Goal: Transaction & Acquisition: Subscribe to service/newsletter

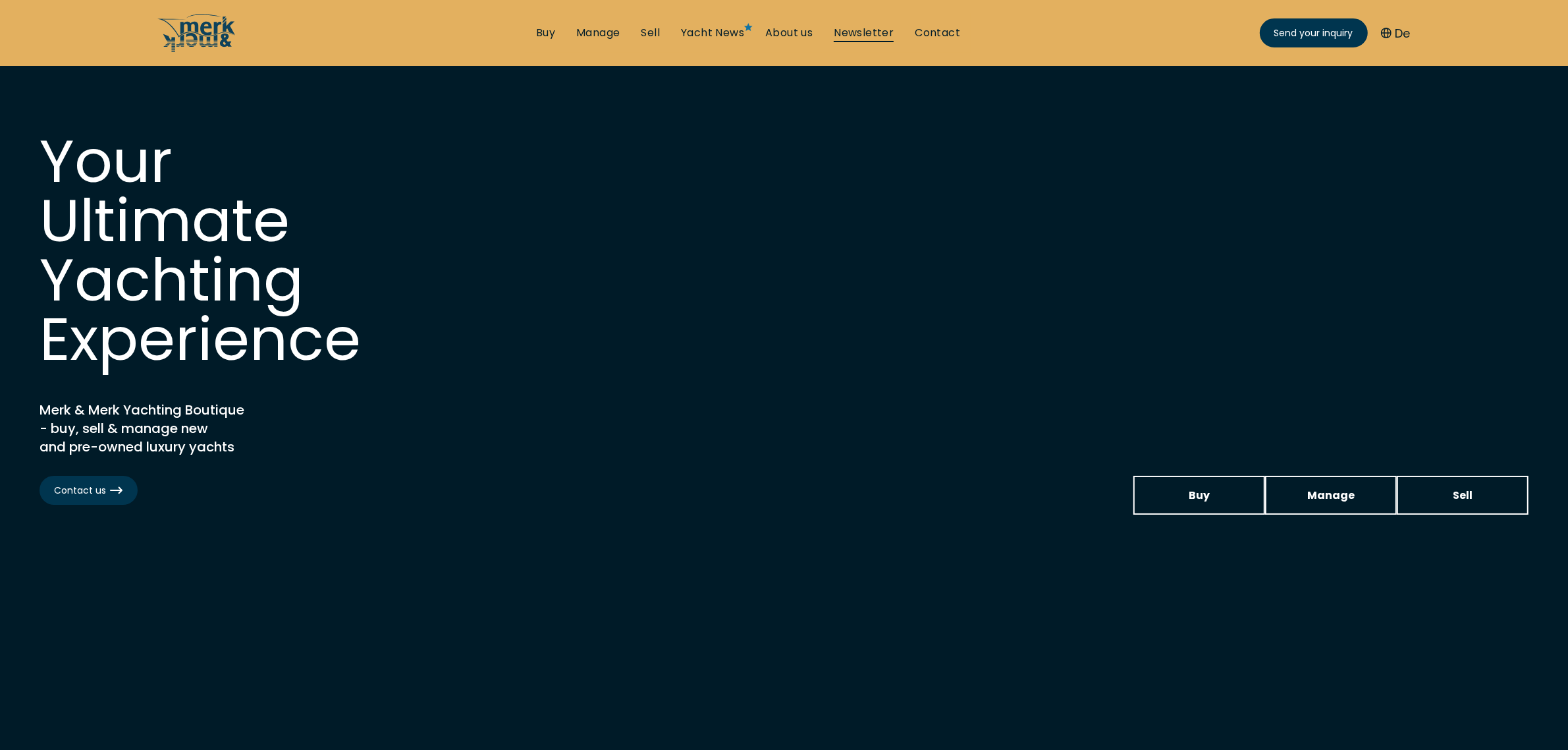
click at [866, 35] on link "Newsletter" at bounding box center [864, 33] width 60 height 15
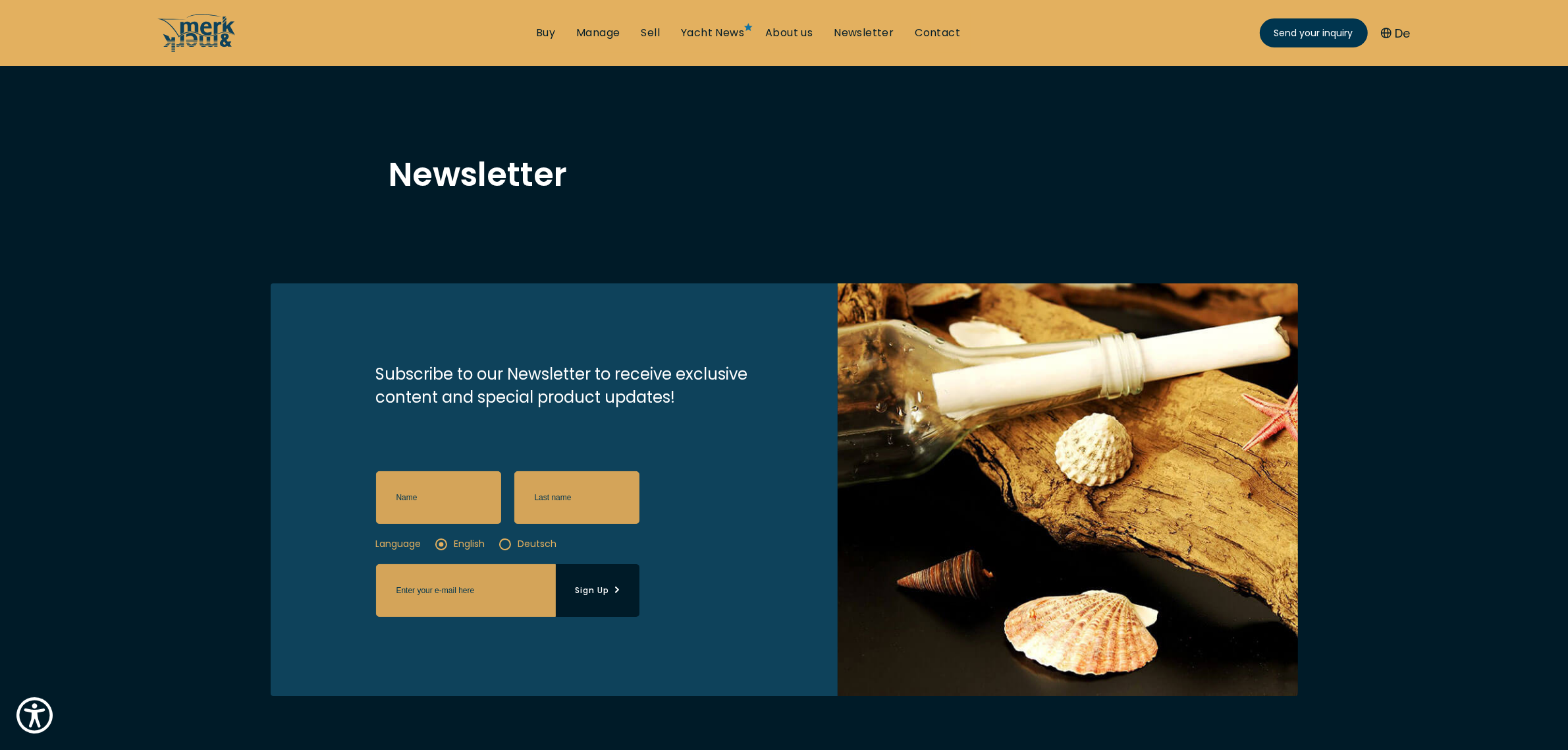
click at [433, 502] on input "text" at bounding box center [438, 497] width 126 height 52
type input "[PERSON_NAME]"
type input "Bosotin"
click at [442, 597] on input "email" at bounding box center [465, 590] width 180 height 52
type input "[EMAIL_ADDRESS][DOMAIN_NAME]"
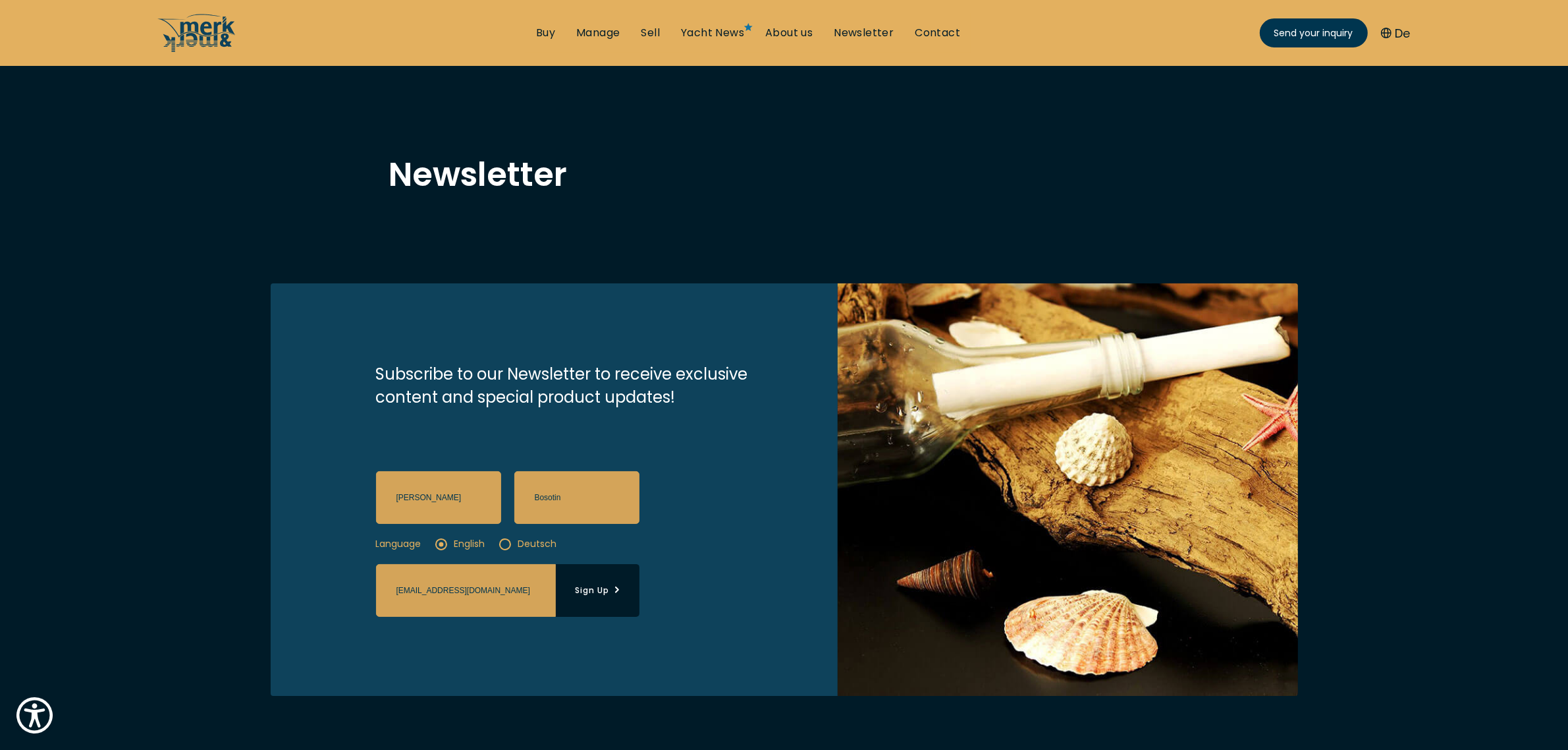
click at [509, 548] on label "Deutsch" at bounding box center [528, 544] width 58 height 14
click at [0, 0] on input "Deutsch" at bounding box center [0, 0] width 0 height 0
click at [593, 590] on button "Sign Up" at bounding box center [597, 590] width 83 height 52
